Goal: Task Accomplishment & Management: Complete application form

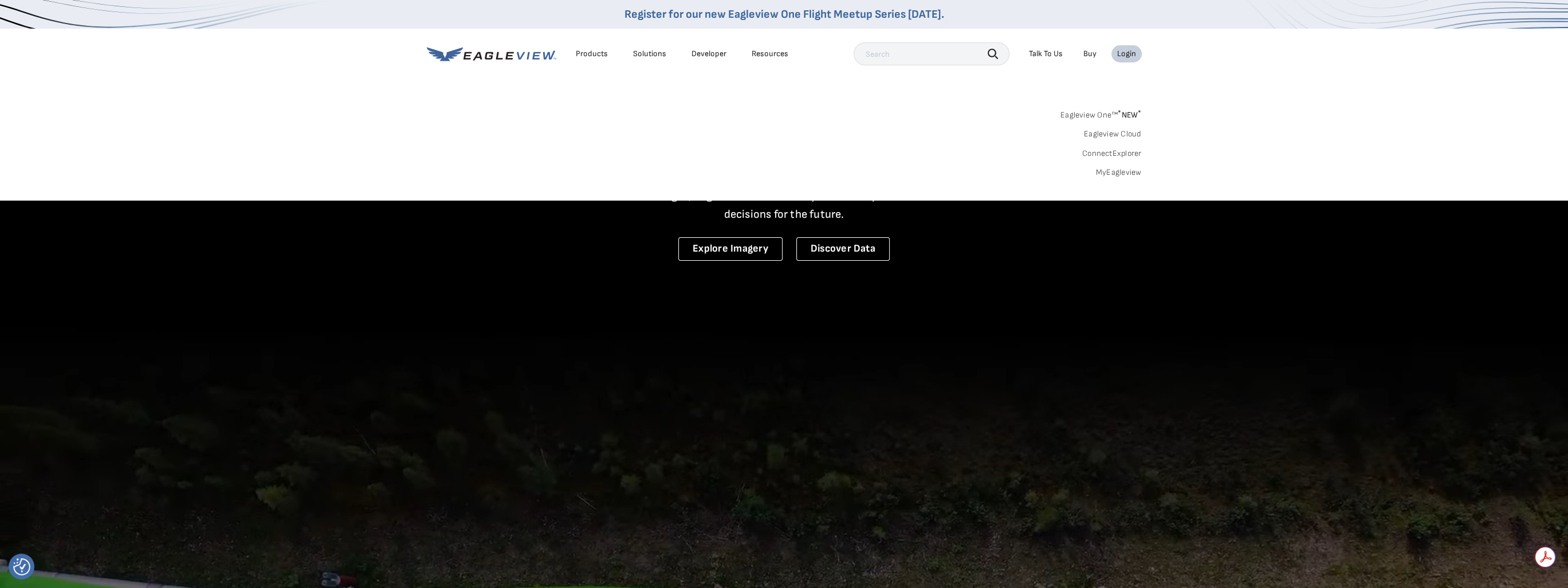
click at [1127, 177] on div "Search Products Our Product Areas Imagery 1-Inch GSD Aerial Imagery *" at bounding box center [784, 147] width 1568 height 108
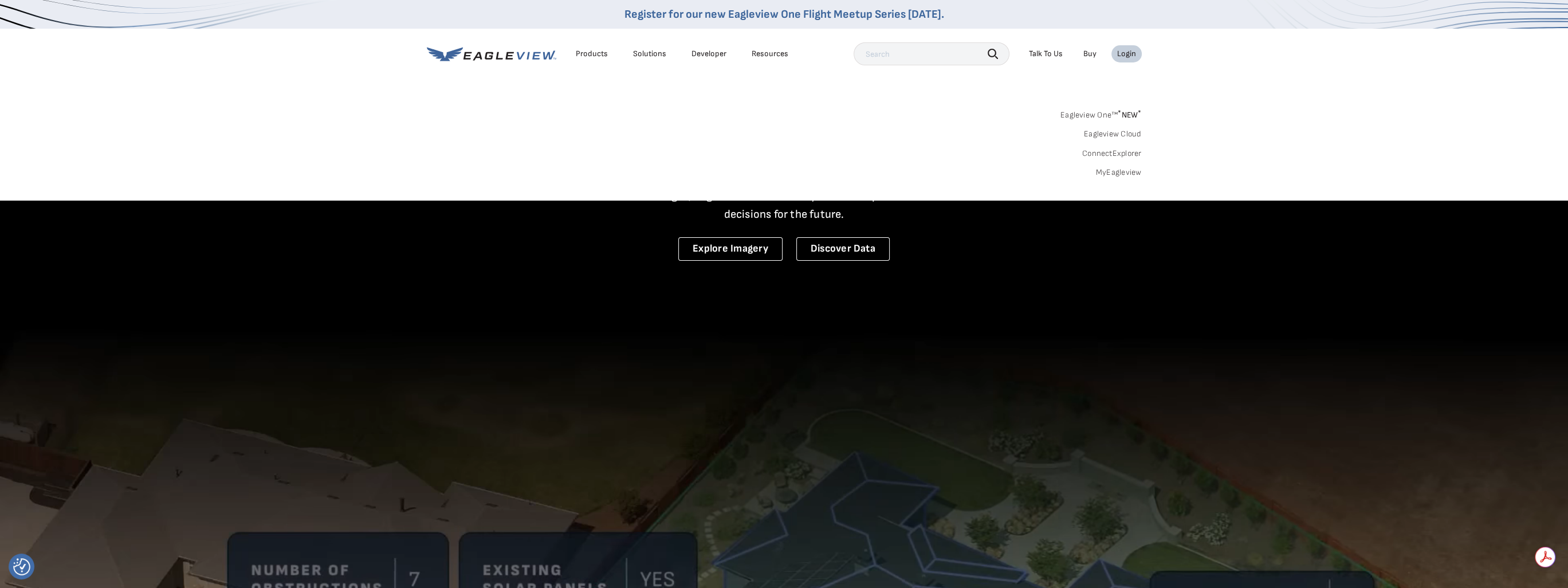
click at [1127, 173] on link "MyEagleview" at bounding box center [1119, 172] width 46 height 10
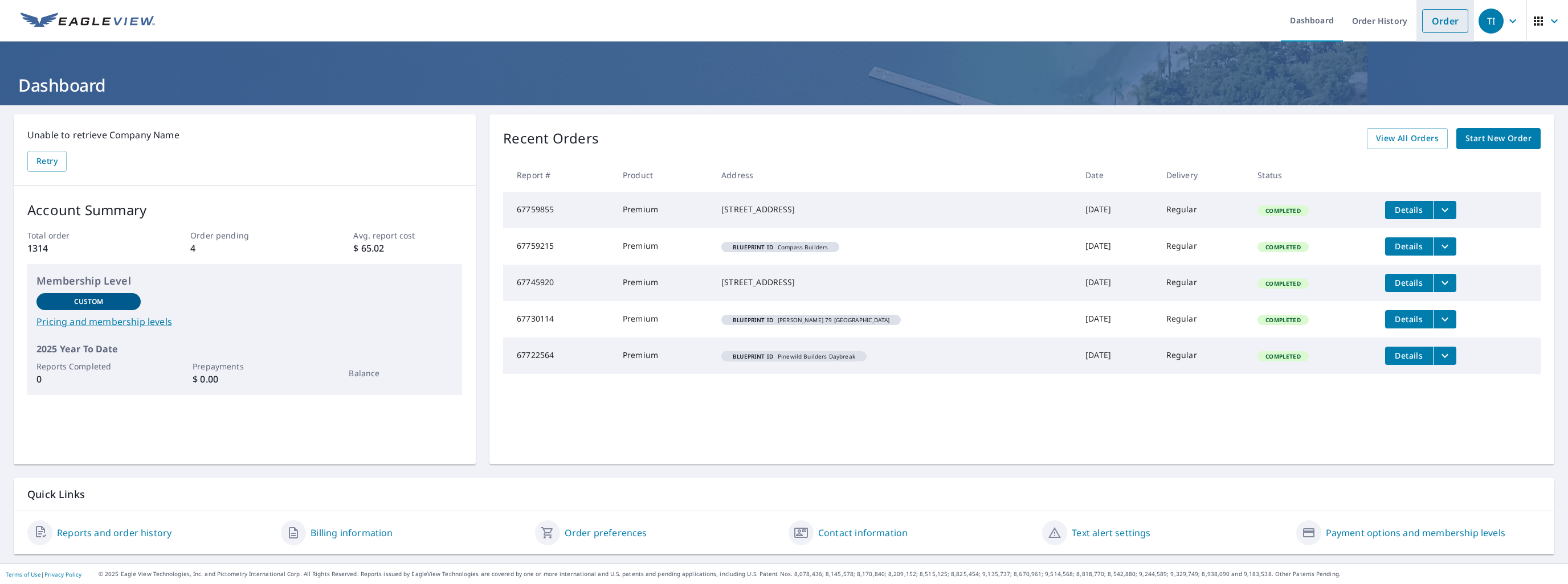
click at [1433, 17] on link "Order" at bounding box center [1445, 21] width 46 height 24
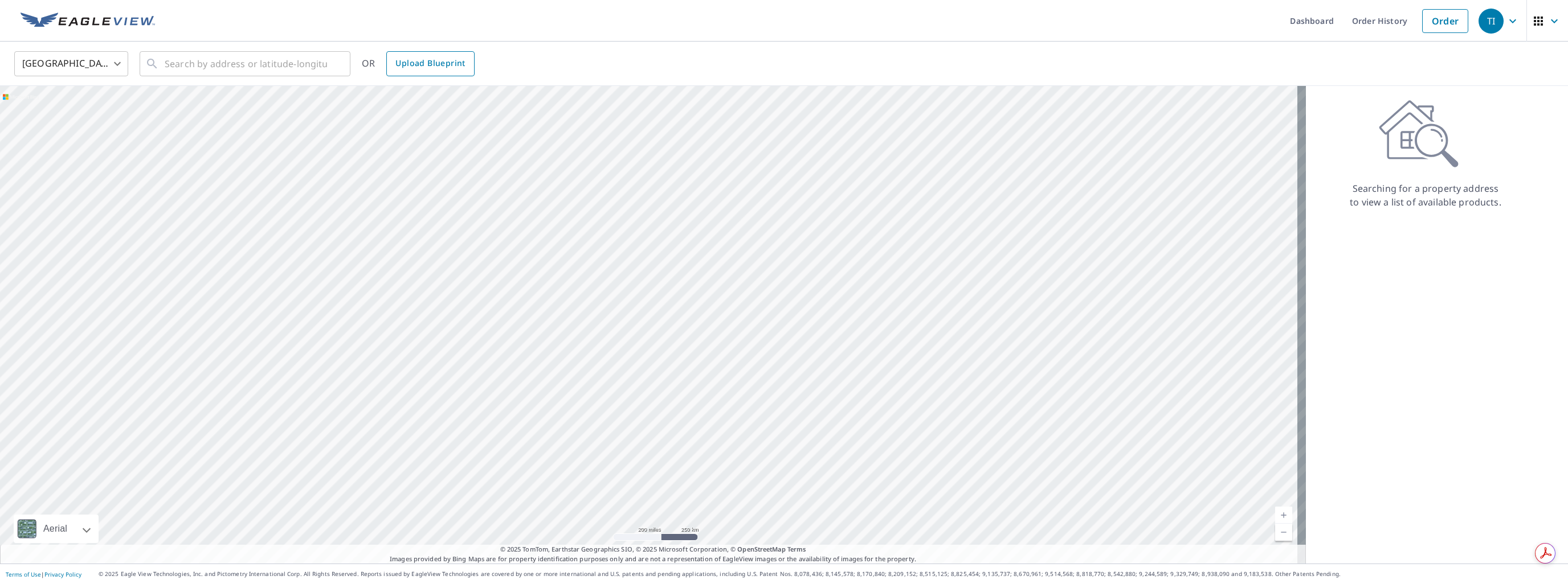
click at [424, 68] on span "Upload Blueprint" at bounding box center [430, 63] width 69 height 14
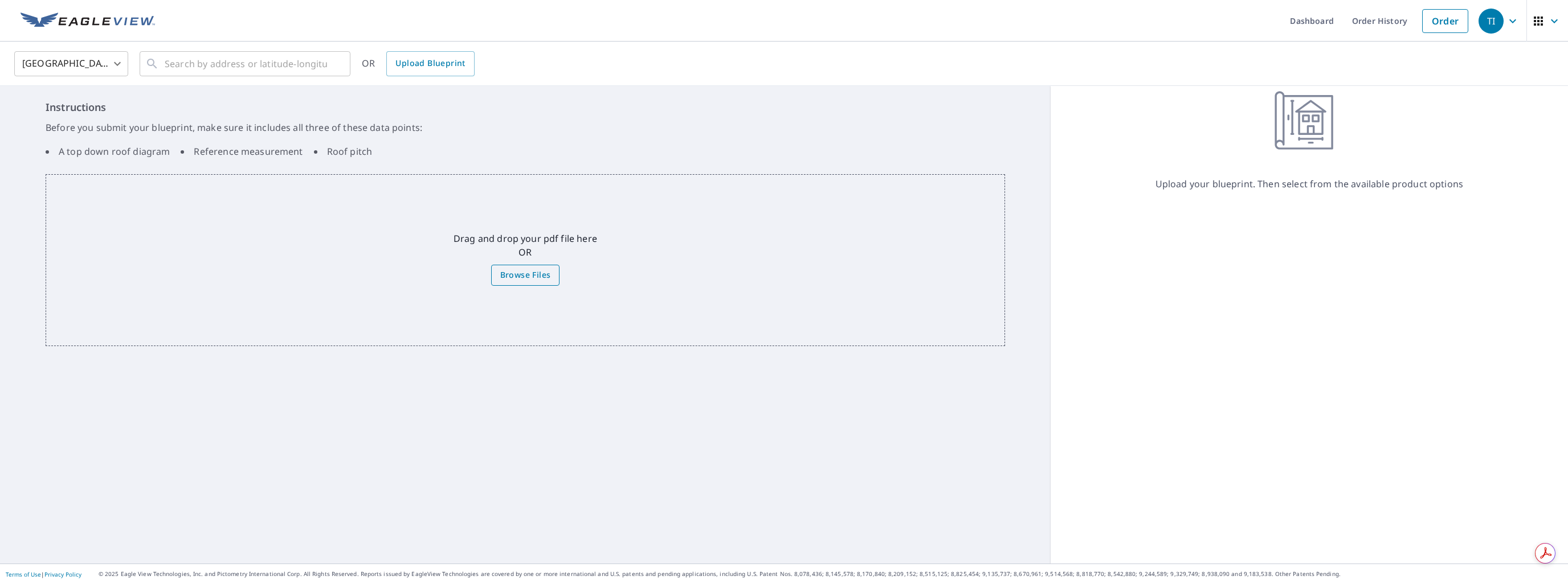
click at [539, 271] on span "Browse Files" at bounding box center [525, 275] width 51 height 14
click at [0, 0] on input "Browse Files" at bounding box center [0, 0] width 0 height 0
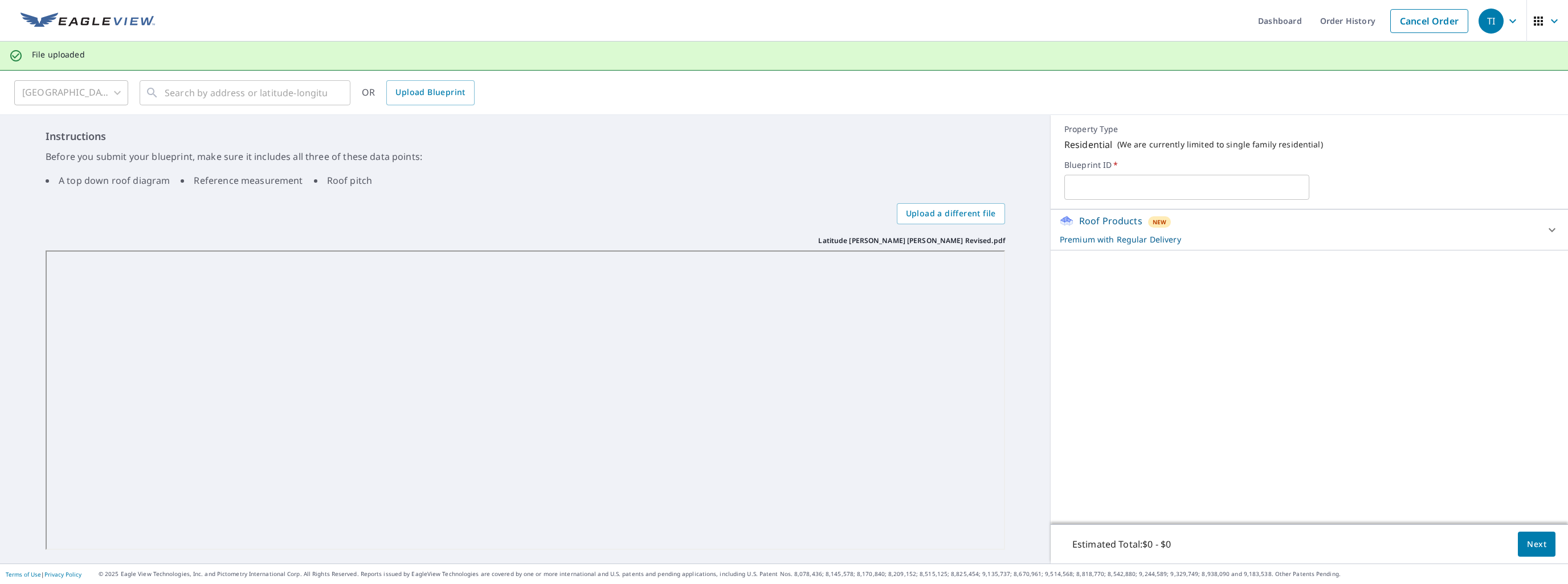
click at [1077, 186] on input "text" at bounding box center [1187, 187] width 245 height 32
click at [1119, 190] on input "Latitude Mc Cauley Revised" at bounding box center [1187, 187] width 245 height 32
type input "Latitude McCauley Revised"
click at [1531, 548] on span "Next" at bounding box center [1537, 544] width 19 height 14
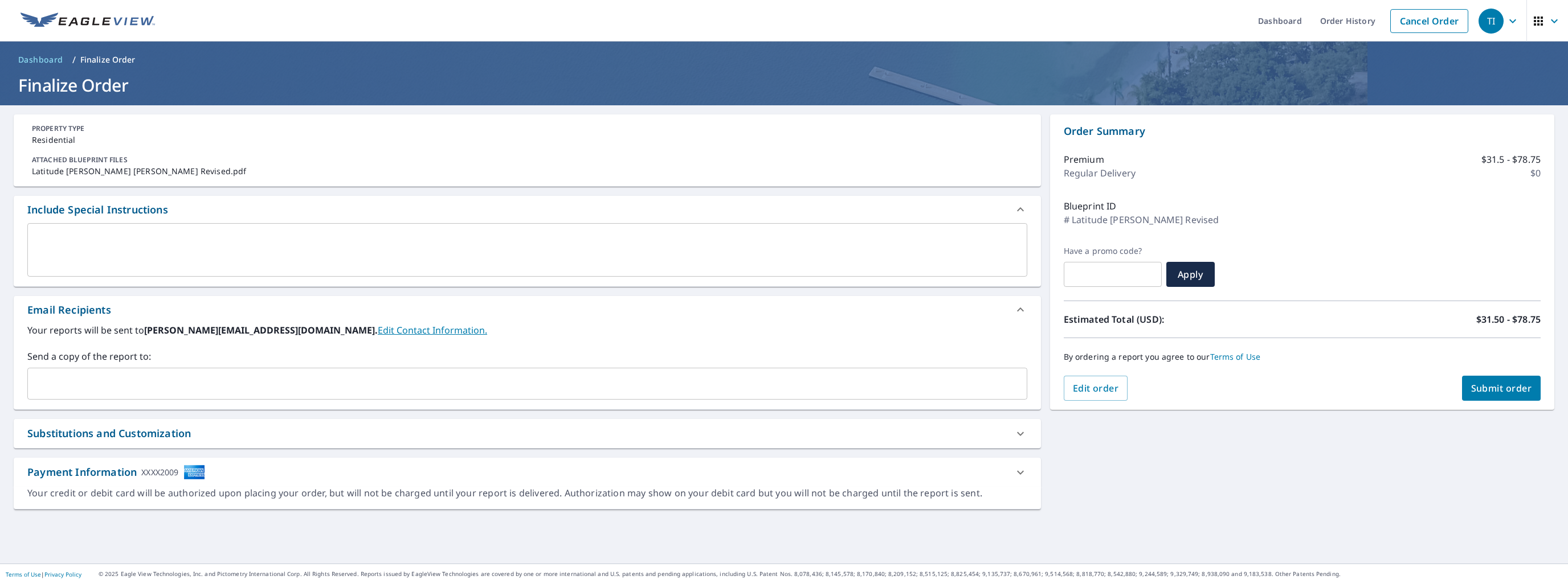
click at [1497, 386] on span "Submit order" at bounding box center [1502, 388] width 61 height 13
